Goal: Information Seeking & Learning: Understand process/instructions

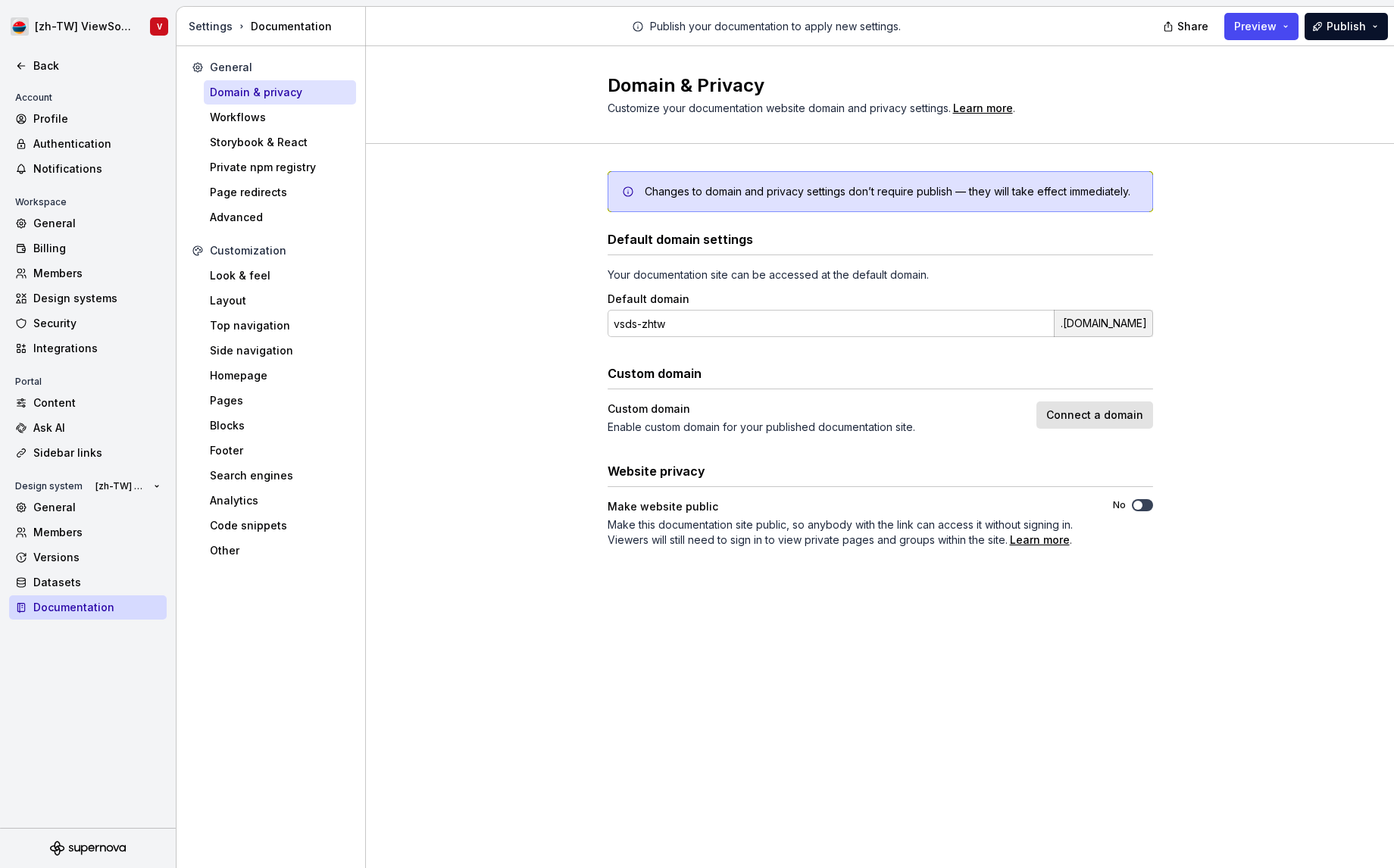
click at [1145, 503] on button "No" at bounding box center [1143, 505] width 21 height 12
click at [24, 64] on icon at bounding box center [21, 66] width 12 height 12
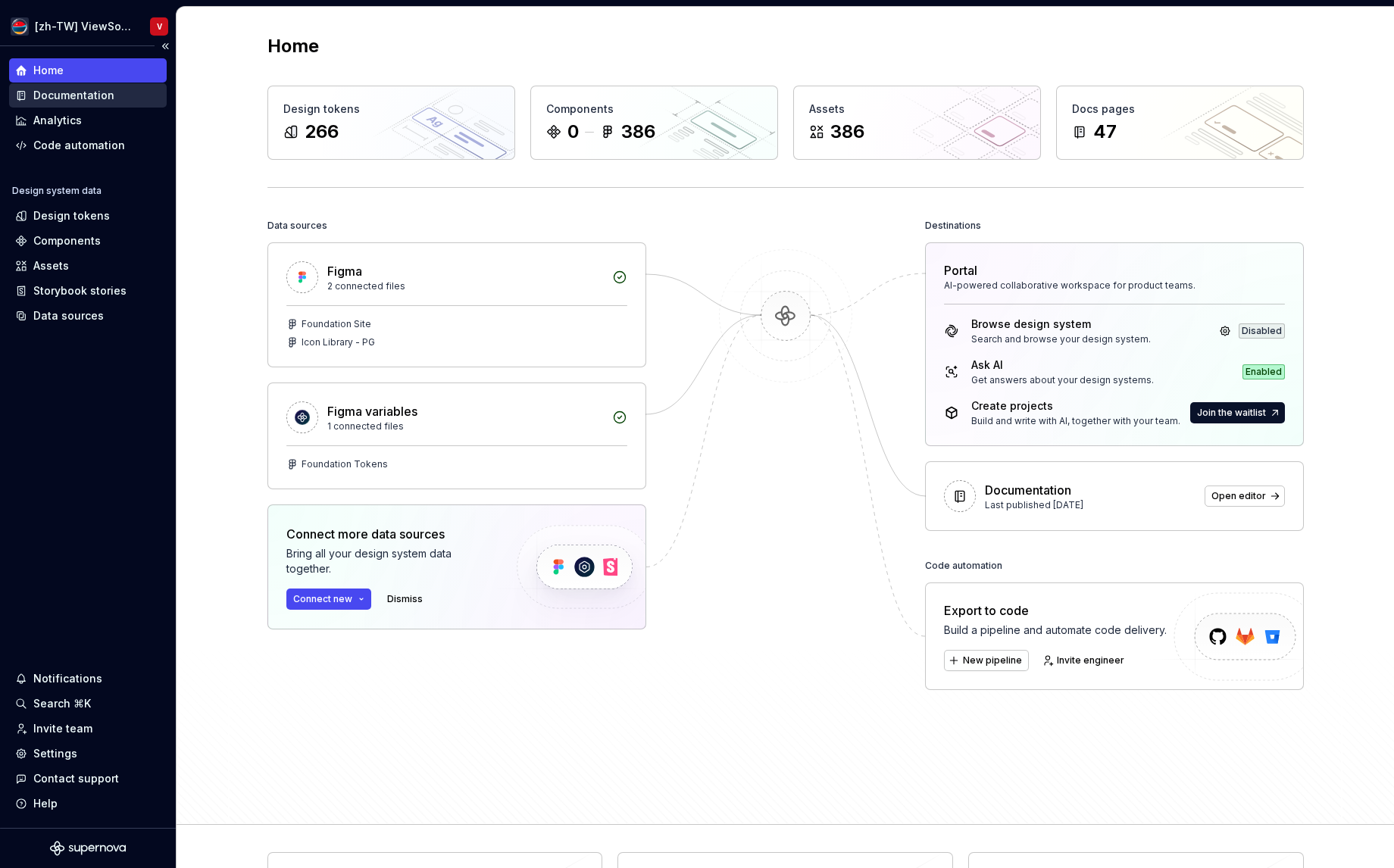
click at [113, 100] on div "Documentation" at bounding box center [88, 96] width 146 height 16
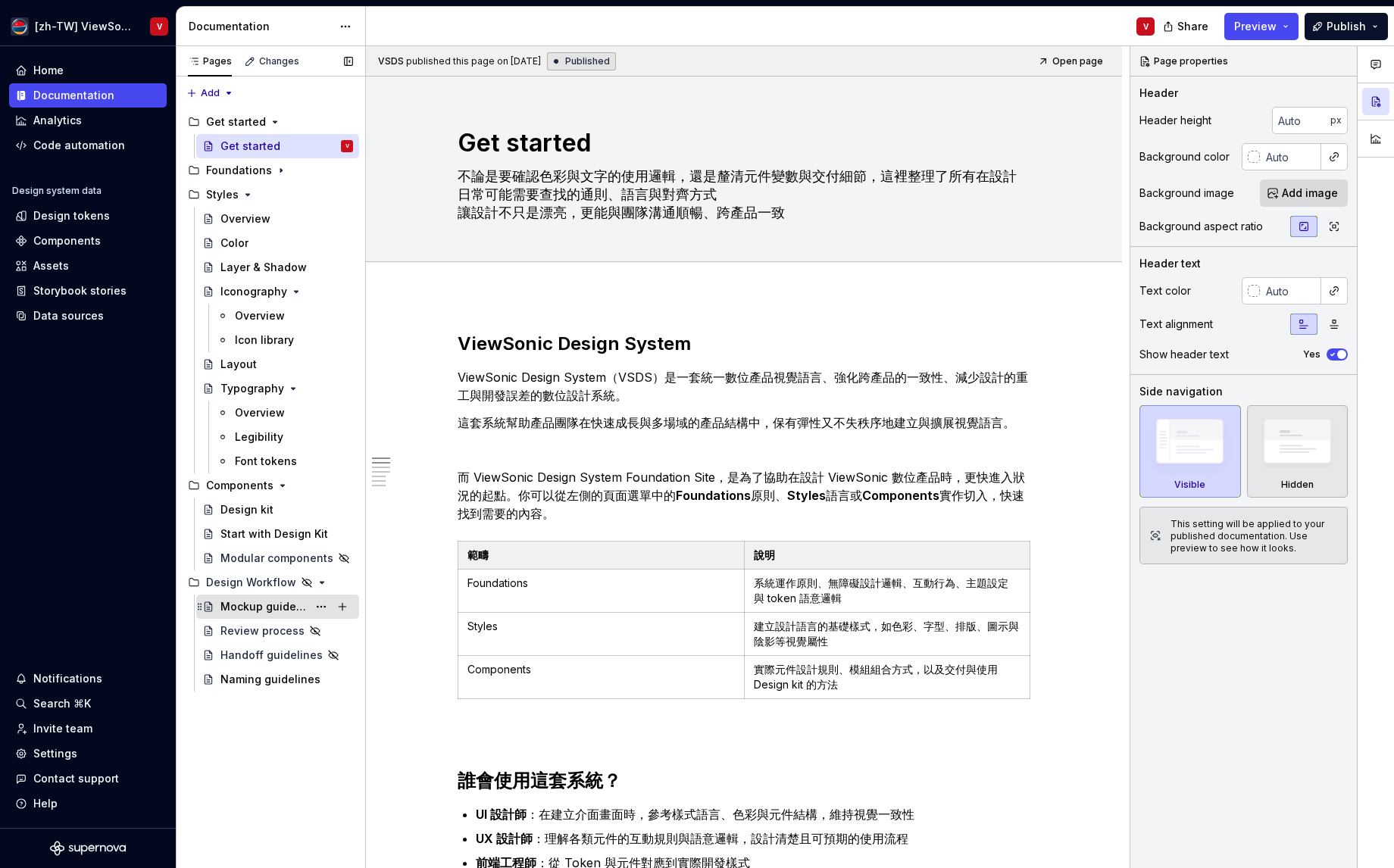
click at [285, 607] on div "Mockup guidelines" at bounding box center [264, 607] width 87 height 16
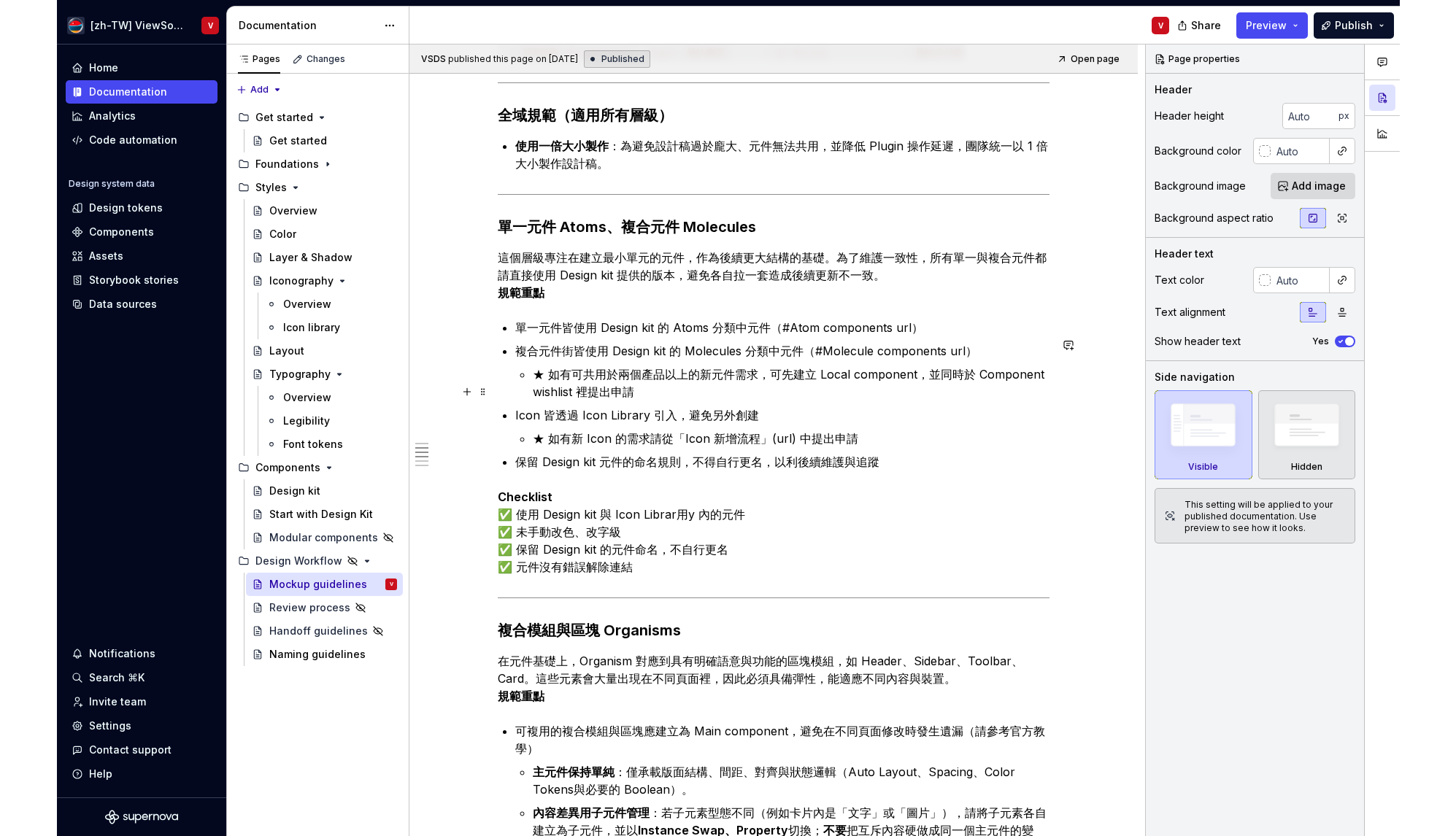
scroll to position [405, 0]
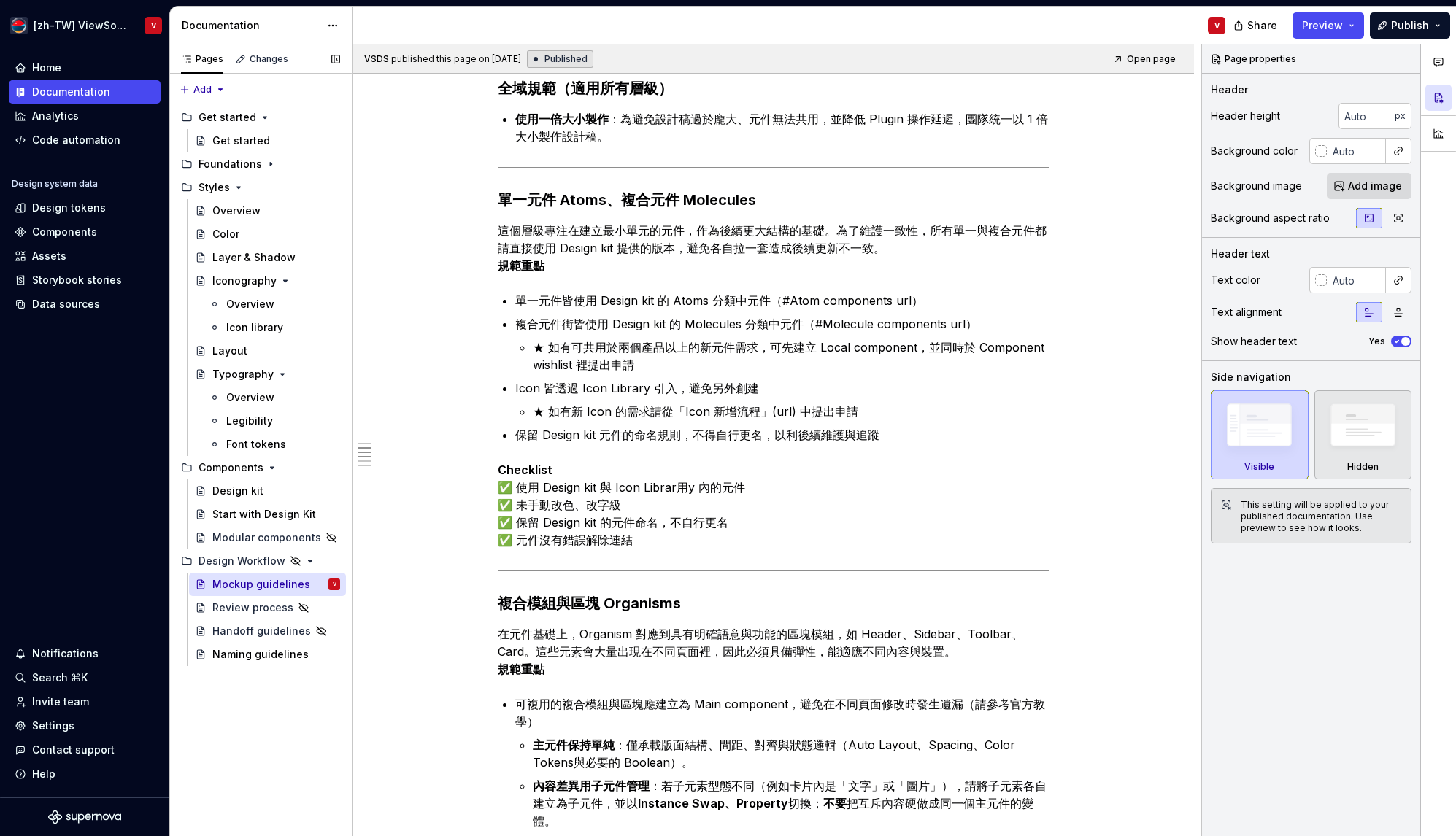
type textarea "*"
